Goal: Information Seeking & Learning: Understand process/instructions

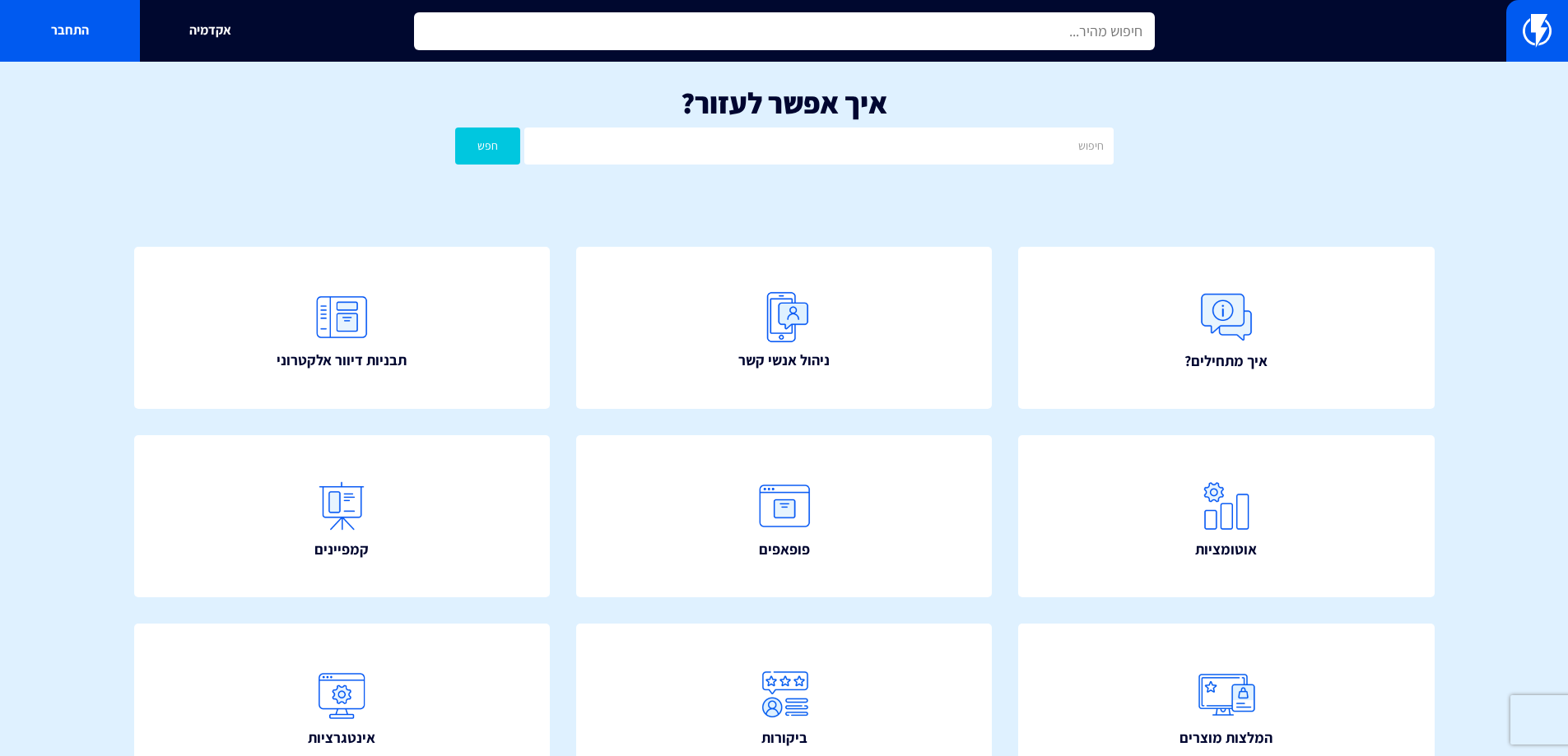
click at [772, 39] on input "text" at bounding box center [784, 31] width 741 height 38
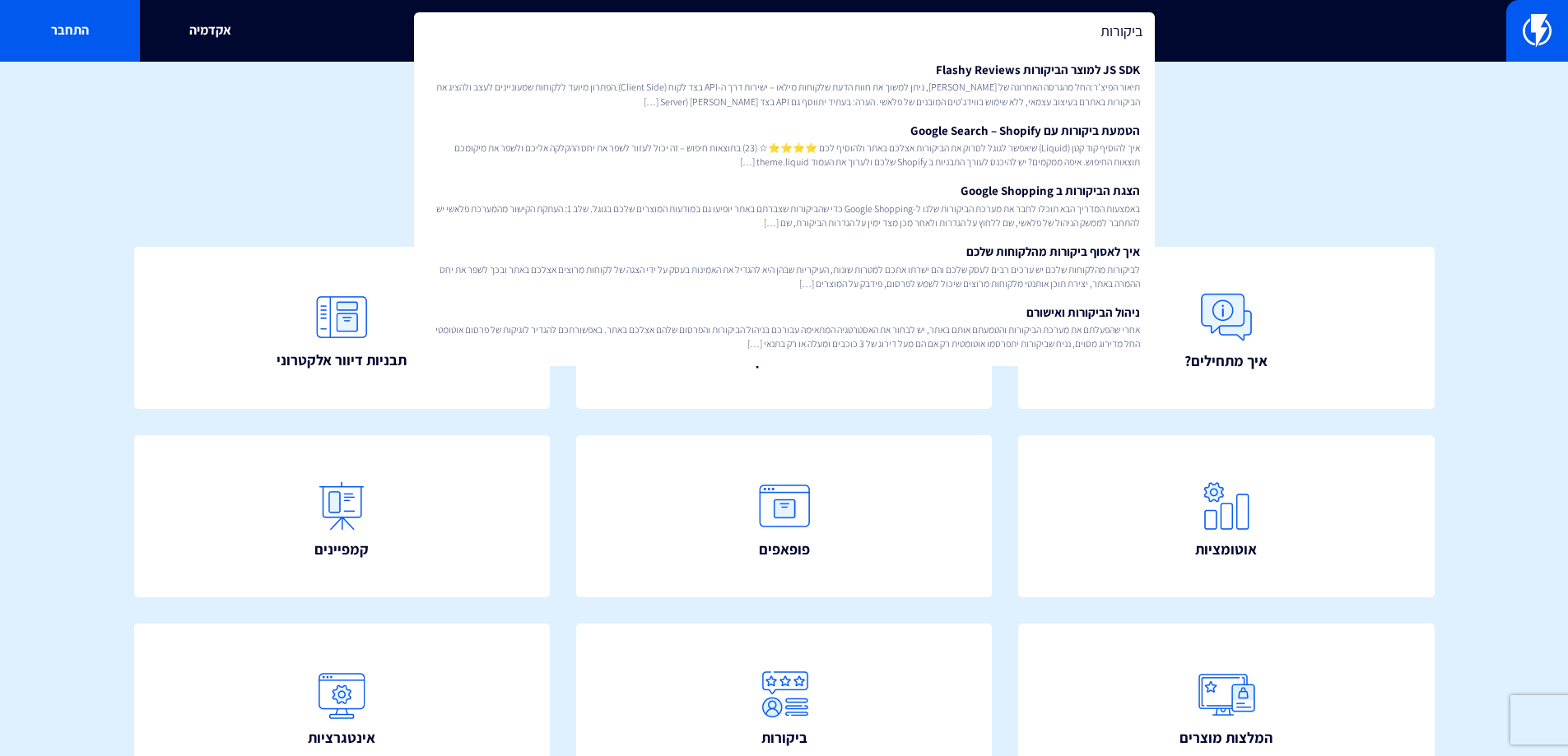
type input "ביקורות"
click at [1409, 144] on div "איך אפשר לעזור? חפש" at bounding box center [784, 129] width 1568 height 136
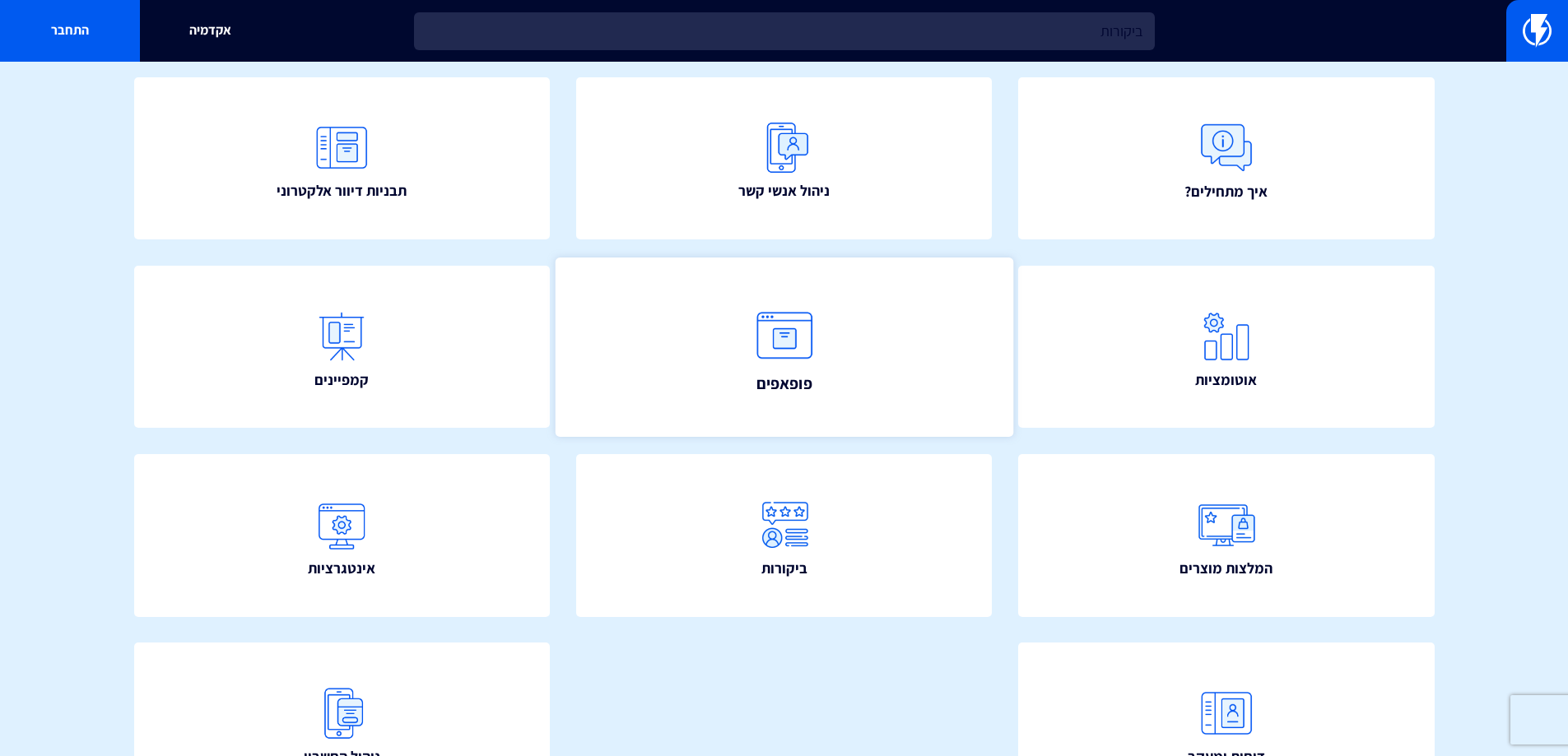
scroll to position [294, 0]
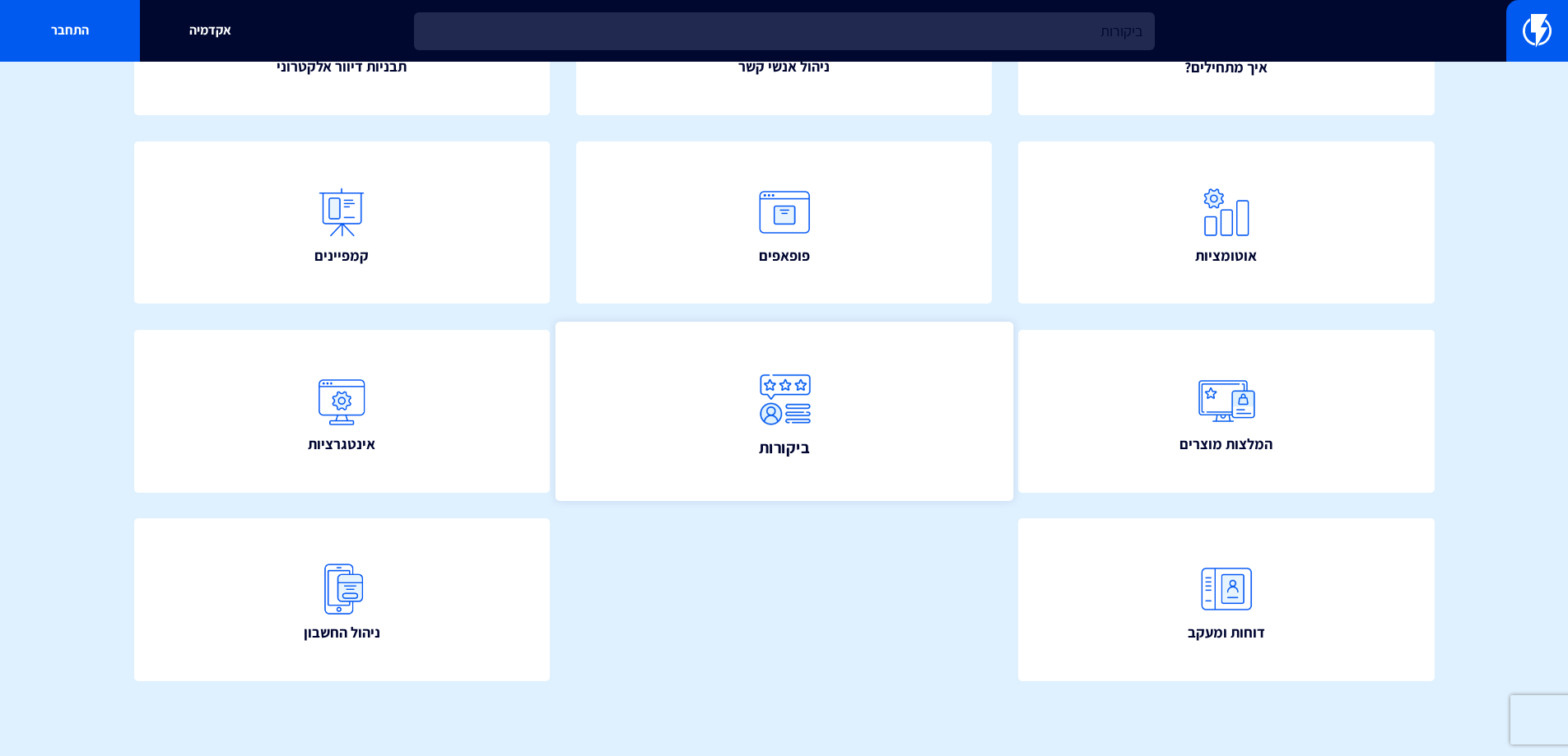
click at [908, 423] on link "ביקורות" at bounding box center [783, 411] width 458 height 179
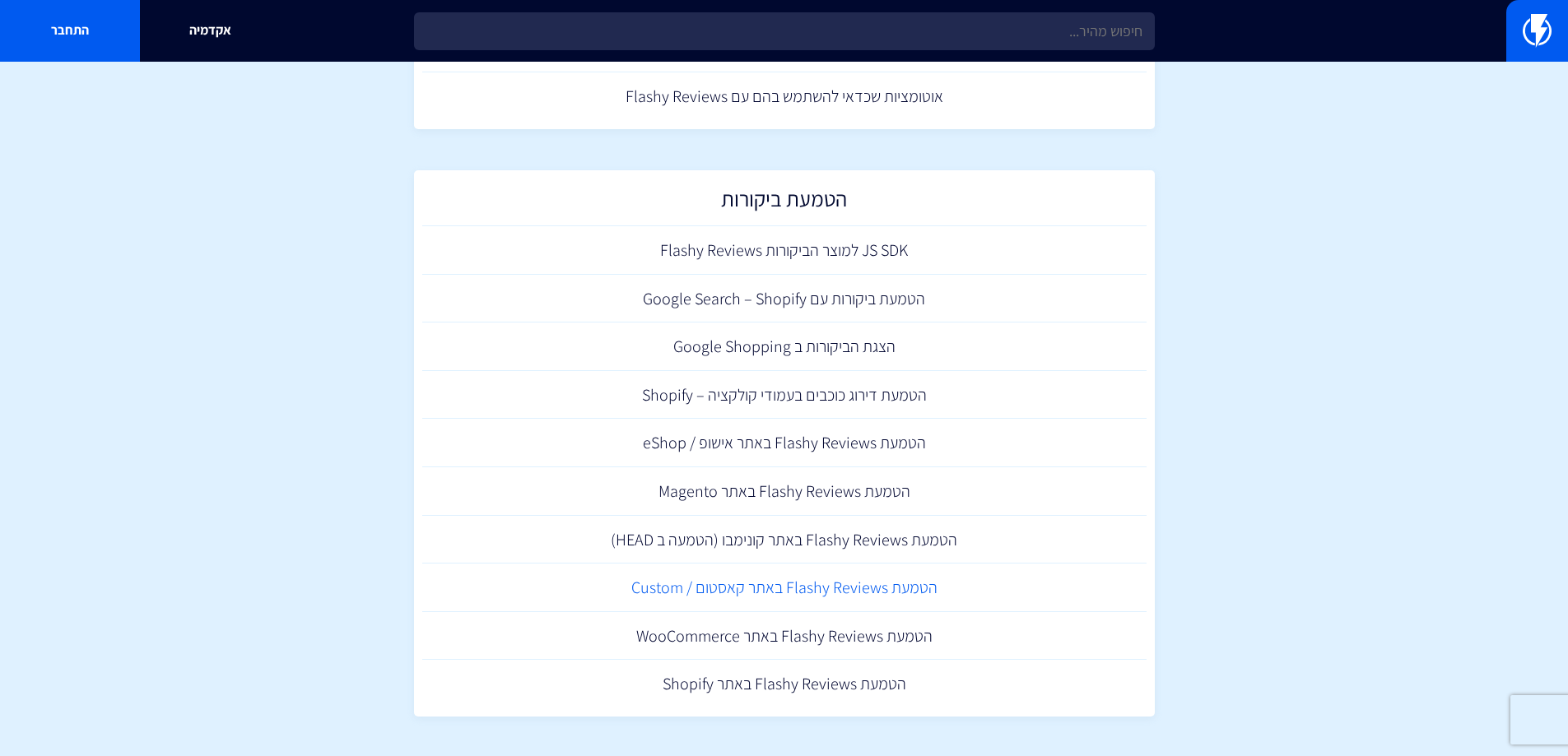
scroll to position [428, 0]
click at [806, 647] on link "הטמעת Flashy Reviews באתר WooCommerce" at bounding box center [784, 634] width 724 height 48
